Goal: Task Accomplishment & Management: Use online tool/utility

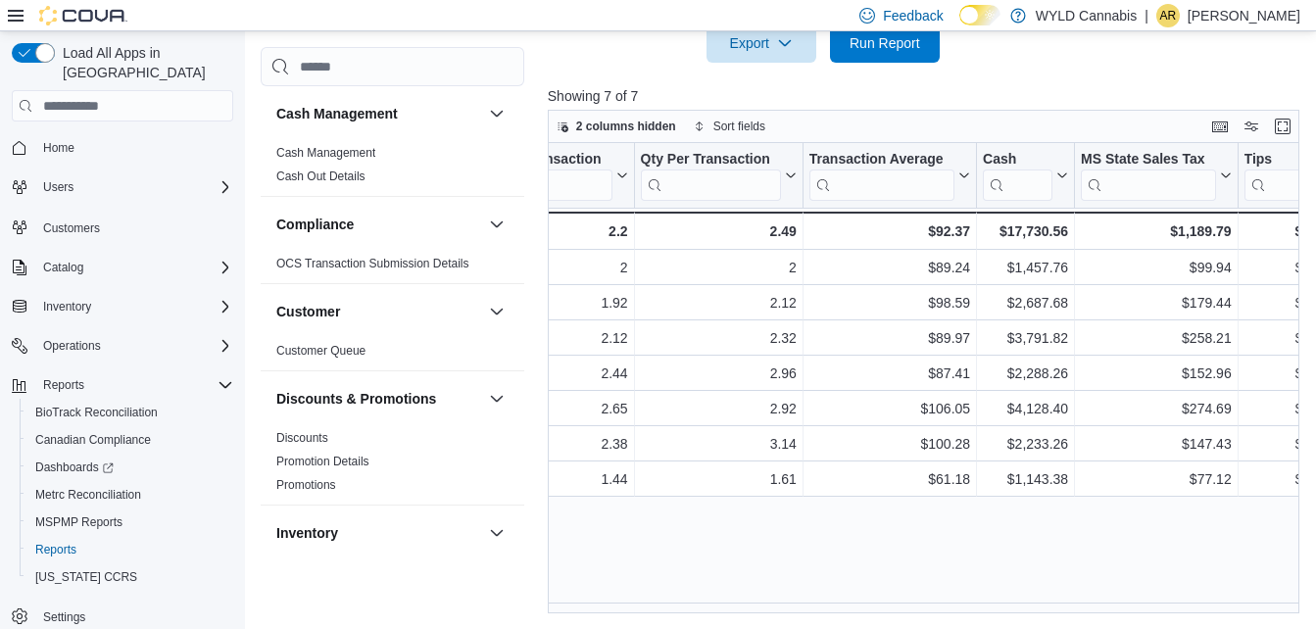
scroll to position [0, 1652]
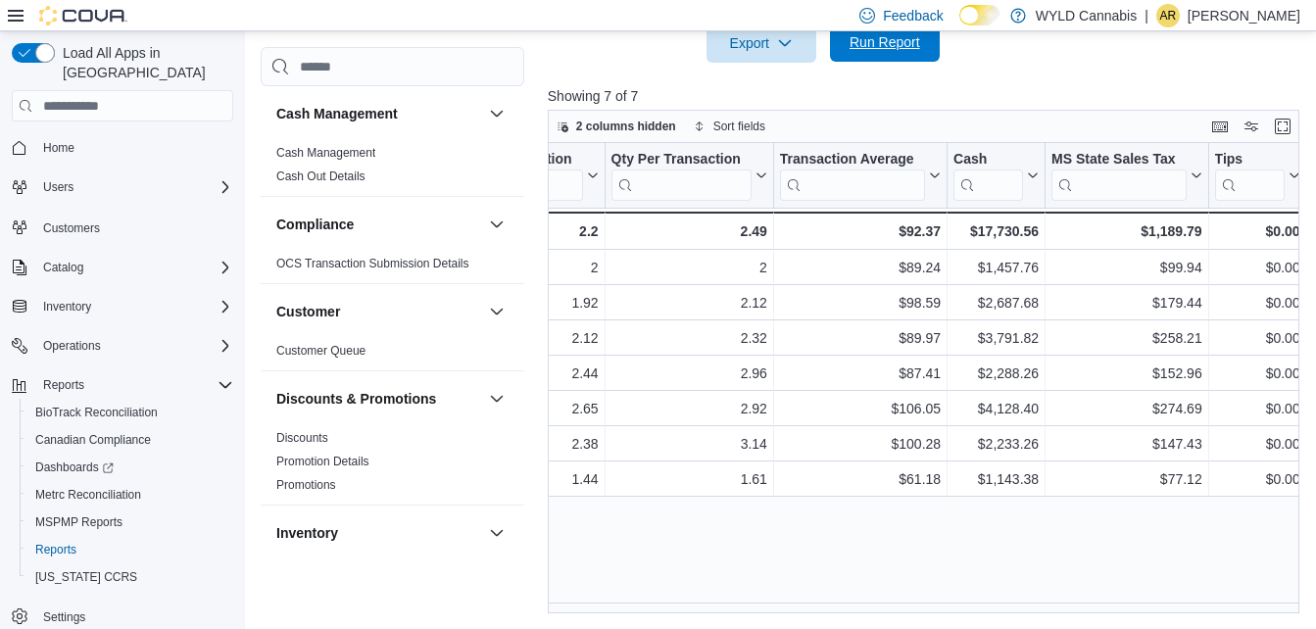
click at [856, 48] on span "Run Report" at bounding box center [885, 42] width 71 height 20
